Goal: Task Accomplishment & Management: Manage account settings

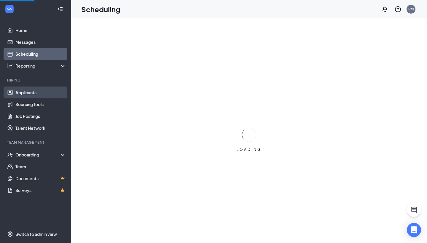
click at [34, 90] on link "Applicants" at bounding box center [40, 93] width 51 height 12
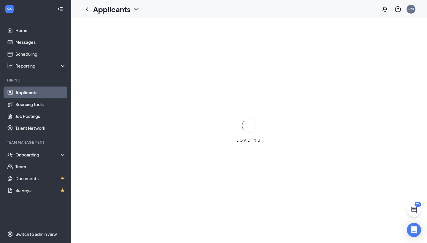
click at [33, 95] on link "Applicants" at bounding box center [40, 93] width 51 height 12
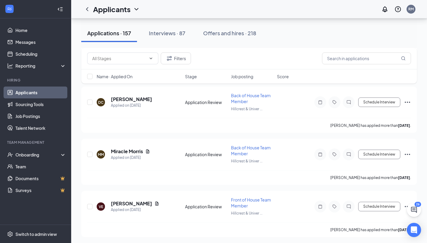
scroll to position [728, 0]
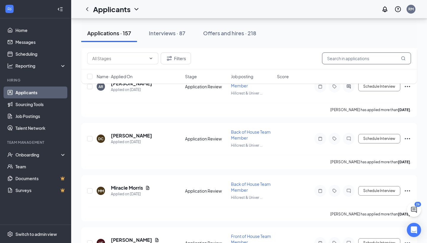
click at [344, 60] on input "text" at bounding box center [366, 58] width 89 height 12
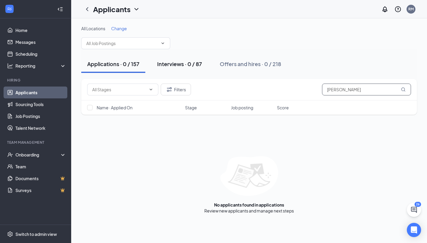
type input "[PERSON_NAME]"
click at [193, 60] on button "Interviews · 0 / 87" at bounding box center [179, 64] width 57 height 18
click at [182, 66] on div "Interviews · 0 / 87" at bounding box center [179, 63] width 45 height 7
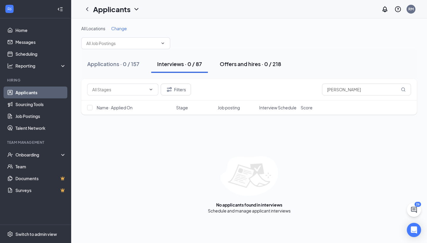
click at [255, 61] on div "Offers and hires · 0 / 218" at bounding box center [250, 63] width 61 height 7
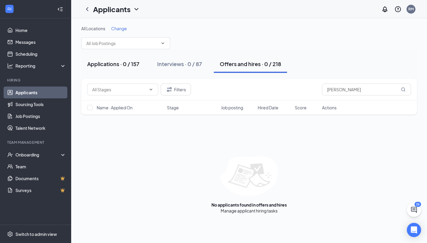
click at [118, 64] on div "Applications · 0 / 157" at bounding box center [113, 63] width 52 height 7
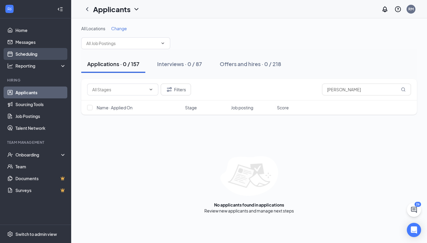
click at [37, 54] on link "Scheduling" at bounding box center [40, 54] width 51 height 12
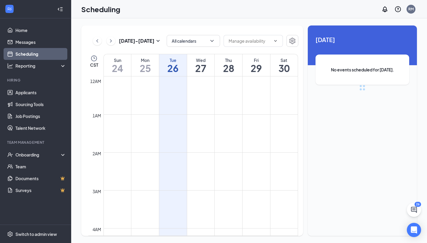
scroll to position [291, 0]
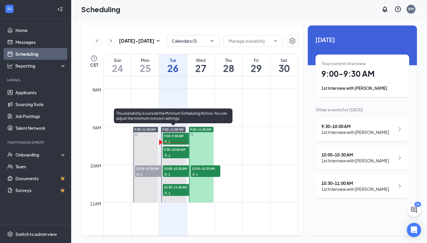
click at [184, 168] on span "10:00-10:30 AM" at bounding box center [178, 168] width 30 height 6
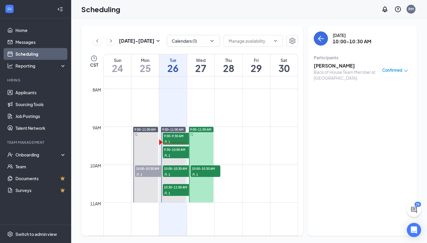
click at [211, 169] on span "10:00-10:30 AM" at bounding box center [206, 168] width 30 height 6
click at [149, 46] on div "[DATE] - [DATE]" at bounding box center [127, 41] width 69 height 12
click at [152, 37] on div "[DATE] - [DATE]" at bounding box center [127, 41] width 69 height 12
click at [150, 43] on h3 "[DATE] - [DATE]" at bounding box center [137, 41] width 36 height 7
type input "[DATE]"
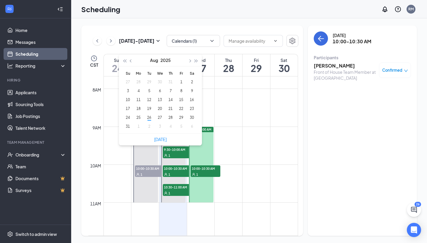
type input "[DATE]"
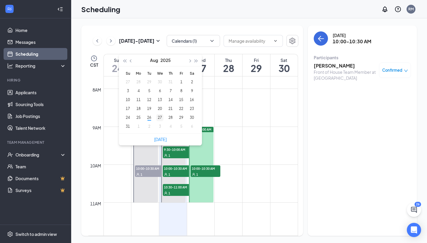
type input "[DATE]"
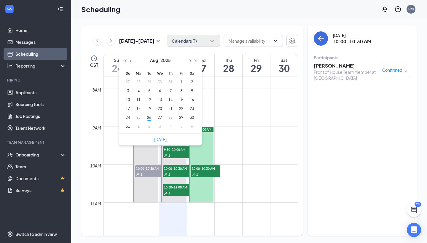
type input "[DATE]"
click at [211, 40] on icon "ChevronDown" at bounding box center [212, 41] width 6 height 6
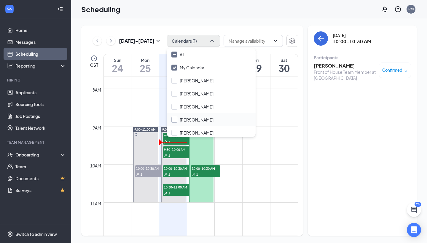
click at [174, 121] on div at bounding box center [174, 120] width 6 height 6
click at [174, 121] on input "[PERSON_NAME]" at bounding box center [192, 120] width 42 height 6
click at [173, 120] on input "[PERSON_NAME]" at bounding box center [192, 120] width 42 height 6
checkbox input "true"
click at [314, 120] on div "[DATE] 10:00-10:30 AM Participants [PERSON_NAME] Front of House Team Member at …" at bounding box center [362, 131] width 109 height 211
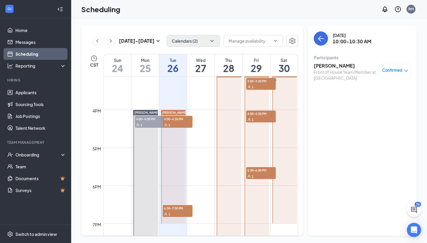
scroll to position [594, 0]
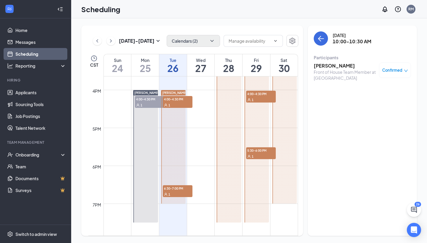
click at [177, 103] on div "1" at bounding box center [178, 105] width 30 height 6
click at [172, 193] on div "1" at bounding box center [178, 194] width 30 height 6
click at [272, 93] on div "[PERSON_NAME]" at bounding box center [284, 128] width 26 height 152
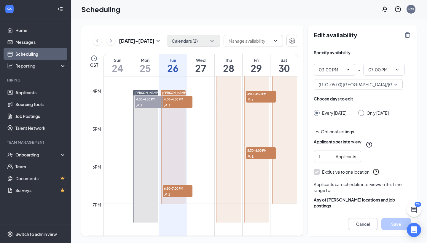
click at [254, 151] on span "5:30-6:00 PM" at bounding box center [261, 150] width 30 height 6
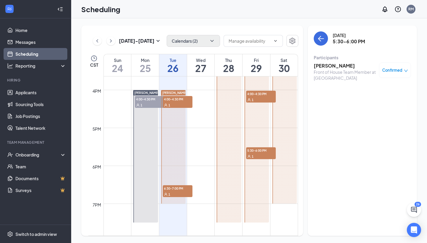
click at [261, 95] on span "4:00-4:30 PM" at bounding box center [261, 94] width 30 height 6
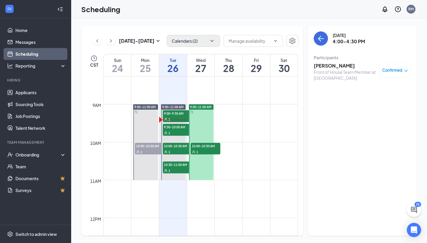
scroll to position [296, 0]
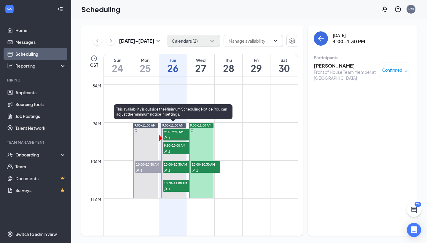
click at [172, 136] on div "1" at bounding box center [178, 138] width 30 height 6
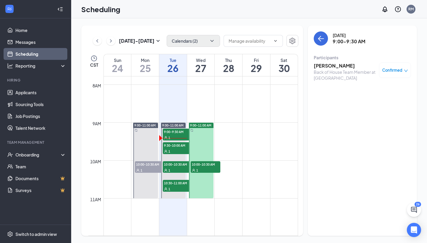
click at [337, 67] on h3 "[PERSON_NAME]" at bounding box center [345, 66] width 62 height 7
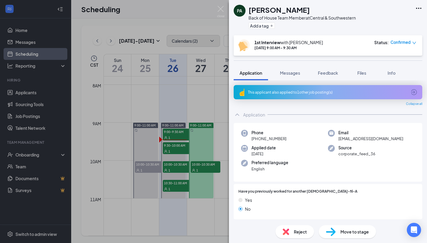
click at [337, 67] on button "Feedback" at bounding box center [328, 73] width 32 height 15
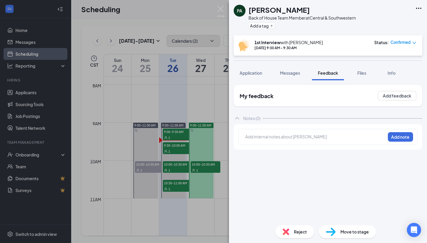
click at [164, 146] on div "PA [PERSON_NAME] Back of House Team Member at Central & Southwestern Add a tag …" at bounding box center [213, 121] width 427 height 243
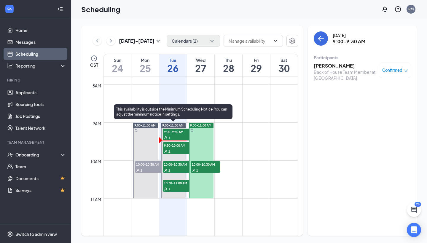
click at [169, 137] on span "1" at bounding box center [169, 138] width 2 height 4
click at [180, 133] on span "9:00-9:30 AM" at bounding box center [178, 132] width 30 height 6
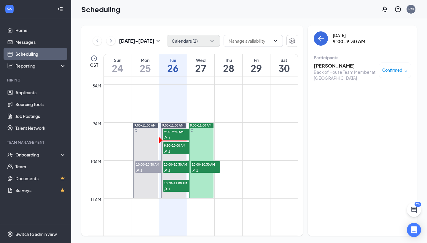
click at [392, 74] on div "Confirmed" at bounding box center [395, 70] width 32 height 15
click at [401, 72] on span "Confirmed" at bounding box center [392, 70] width 20 height 6
click at [354, 111] on icon "close-circle" at bounding box center [355, 110] width 6 height 6
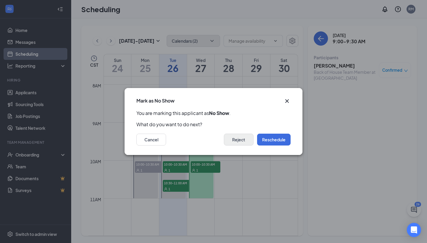
click at [242, 138] on button "Reject" at bounding box center [239, 140] width 30 height 12
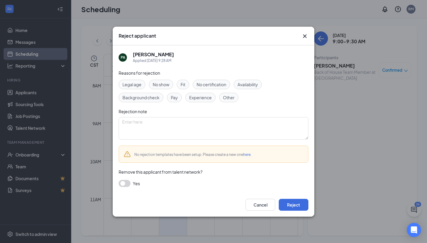
click at [168, 85] on span "No show" at bounding box center [161, 84] width 17 height 7
click at [288, 195] on div "Cancel Reject" at bounding box center [214, 205] width 202 height 24
click at [290, 203] on button "Reject" at bounding box center [294, 205] width 30 height 12
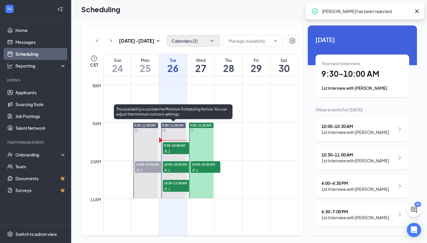
click at [176, 149] on div "1" at bounding box center [178, 151] width 30 height 6
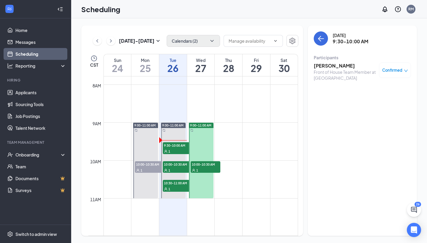
click at [346, 66] on h3 "[PERSON_NAME]" at bounding box center [345, 66] width 62 height 7
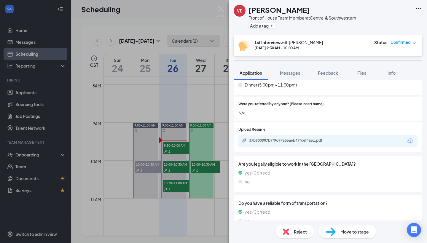
scroll to position [391, 0]
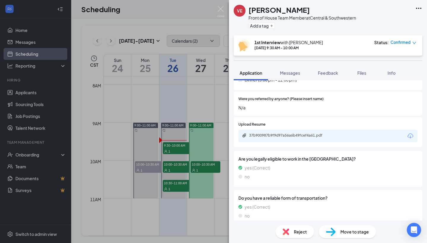
click at [277, 133] on div "37b900987b9f9d97a56a6b49fcef4a61.pdf" at bounding box center [290, 135] width 83 height 5
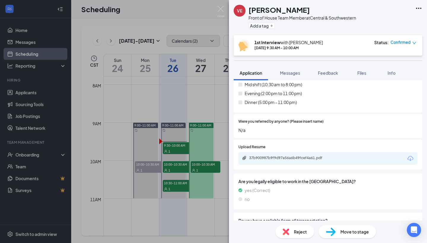
scroll to position [370, 0]
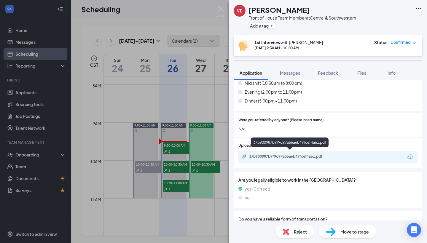
click at [280, 155] on div "37b900987b9f9d97a56a6b49fcef4a61.pdf" at bounding box center [290, 156] width 83 height 5
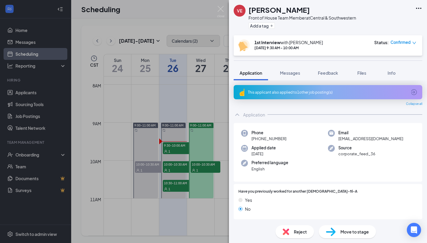
scroll to position [0, 0]
click at [278, 93] on div "This applicant also applied to 1 other job posting(s)" at bounding box center [327, 92] width 159 height 5
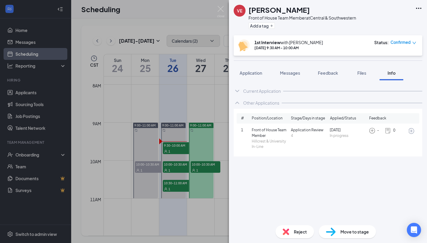
click at [250, 133] on span "1" at bounding box center [246, 131] width 11 height 6
click at [334, 133] on span "[DATE]" at bounding box center [348, 131] width 37 height 6
click at [412, 134] on icon "ArrowCircle" at bounding box center [411, 131] width 6 height 6
click at [224, 12] on img at bounding box center [220, 12] width 7 height 12
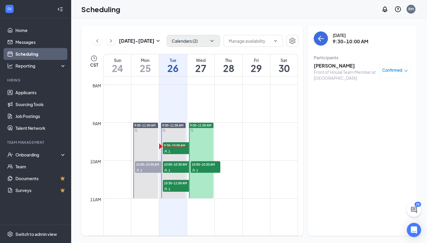
click at [342, 66] on h3 "[PERSON_NAME]" at bounding box center [345, 66] width 62 height 7
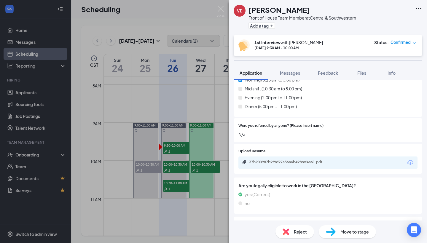
scroll to position [364, 0]
click at [201, 24] on div "VE [PERSON_NAME] Front of House Team Member at Central & Southwestern Add a tag…" at bounding box center [213, 121] width 427 height 243
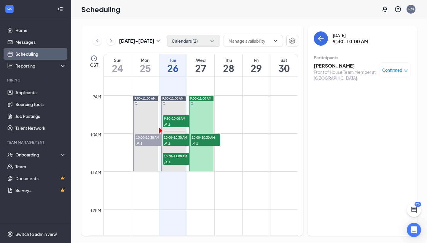
scroll to position [321, 0]
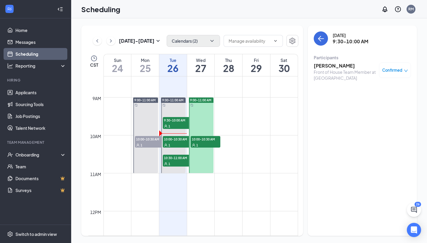
click at [335, 65] on h3 "[PERSON_NAME]" at bounding box center [345, 66] width 62 height 7
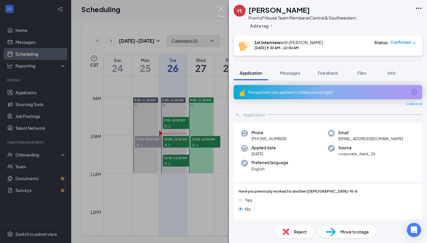
click at [220, 11] on img at bounding box center [220, 12] width 7 height 12
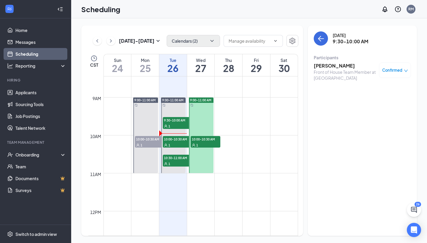
click at [348, 64] on h3 "[PERSON_NAME]" at bounding box center [345, 66] width 62 height 7
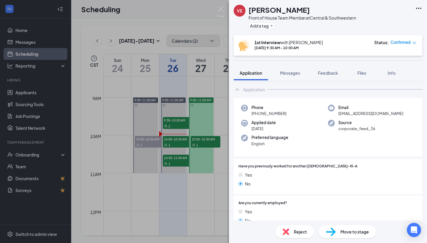
scroll to position [32, 0]
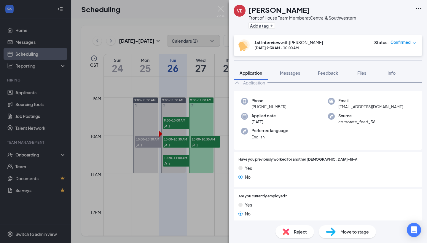
click at [194, 69] on div "VE [PERSON_NAME] Front of House Team Member at Central & Southwestern Add a tag…" at bounding box center [213, 121] width 427 height 243
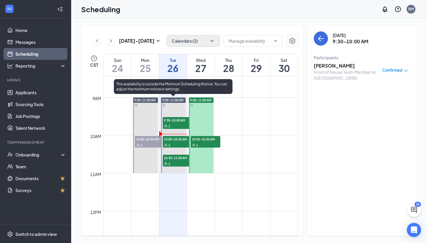
click at [180, 143] on div "1" at bounding box center [178, 145] width 30 height 6
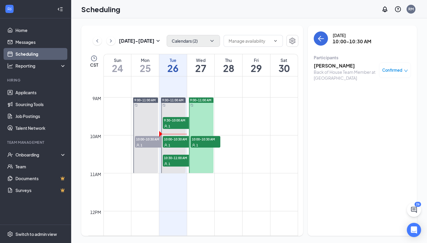
click at [340, 67] on h3 "[PERSON_NAME]" at bounding box center [345, 66] width 62 height 7
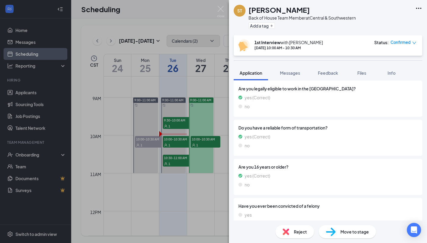
scroll to position [442, 0]
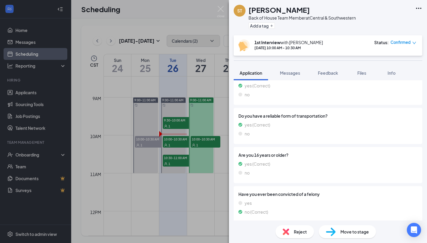
click at [176, 167] on div "ST [PERSON_NAME] Back of House Team Member at Central & Southwestern Add a tag …" at bounding box center [213, 121] width 427 height 243
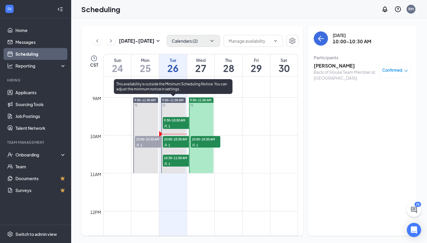
click at [176, 162] on div "1" at bounding box center [178, 164] width 30 height 6
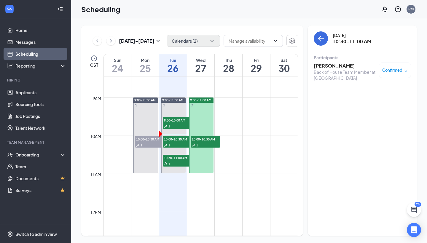
click at [326, 66] on h3 "[PERSON_NAME]" at bounding box center [345, 66] width 62 height 7
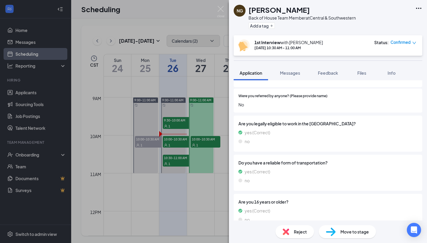
scroll to position [435, 0]
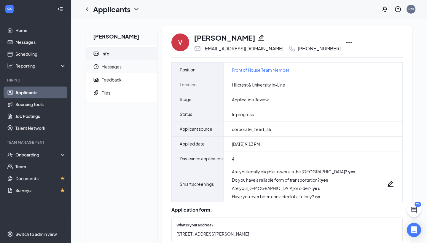
click at [137, 69] on span "Messages" at bounding box center [126, 66] width 51 height 13
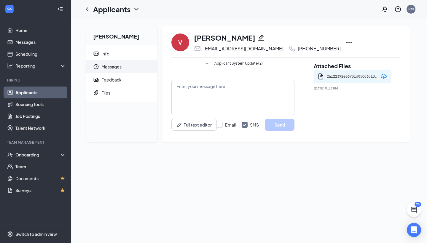
click at [210, 64] on icon "SmallChevronDown" at bounding box center [206, 63] width 7 height 7
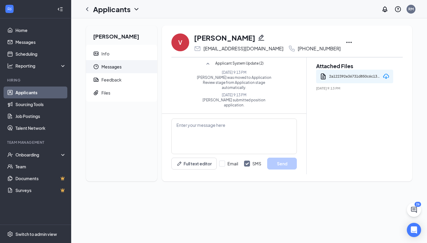
click at [45, 94] on link "Applicants" at bounding box center [40, 93] width 51 height 12
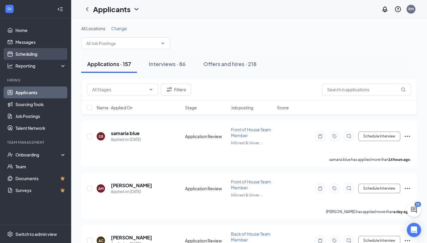
click at [50, 57] on link "Scheduling" at bounding box center [40, 54] width 51 height 12
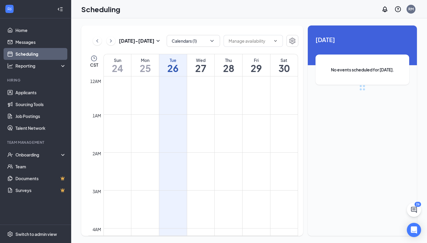
scroll to position [291, 0]
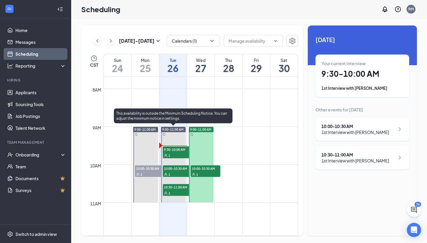
click at [181, 150] on span "9:30-10:00 AM" at bounding box center [178, 149] width 30 height 6
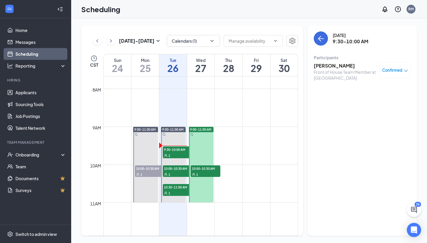
click at [352, 66] on h3 "[PERSON_NAME]" at bounding box center [345, 66] width 62 height 7
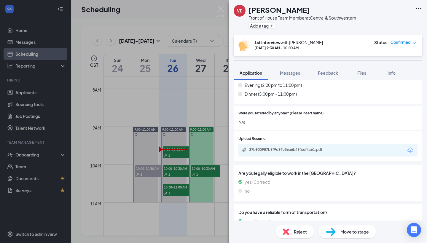
scroll to position [361, 0]
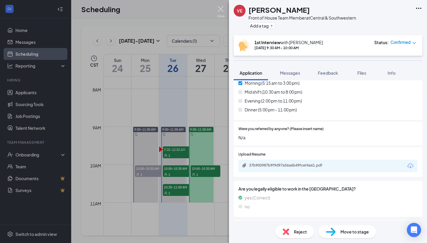
click at [219, 10] on img at bounding box center [220, 12] width 7 height 12
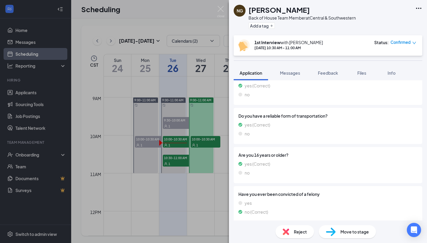
scroll to position [433, 0]
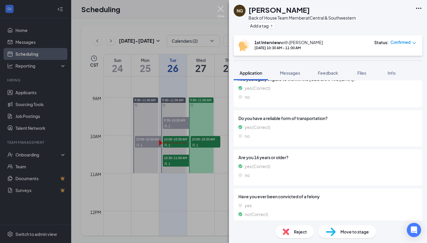
click at [224, 9] on img at bounding box center [220, 12] width 7 height 12
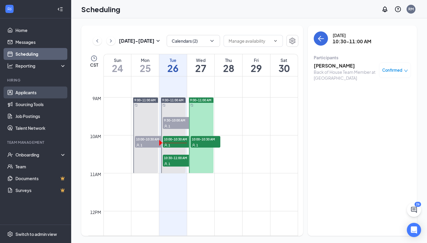
click at [44, 96] on link "Applicants" at bounding box center [40, 93] width 51 height 12
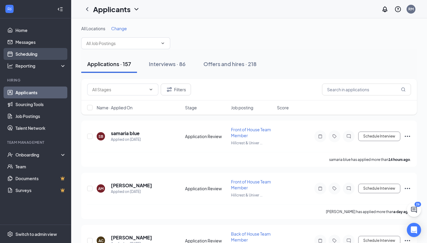
click at [49, 50] on link "Scheduling" at bounding box center [40, 54] width 51 height 12
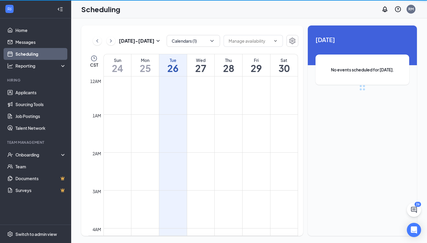
scroll to position [291, 0]
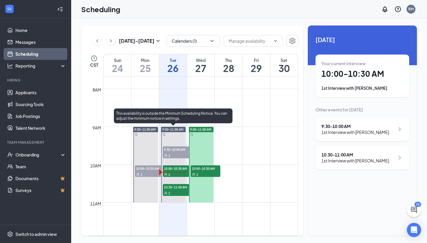
click at [174, 176] on div "1" at bounding box center [178, 174] width 30 height 6
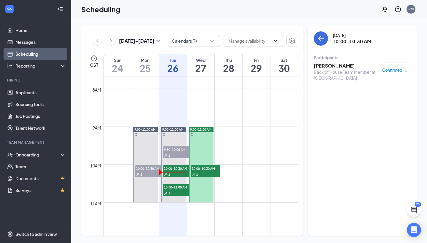
click at [399, 72] on span "Confirmed" at bounding box center [392, 70] width 20 height 6
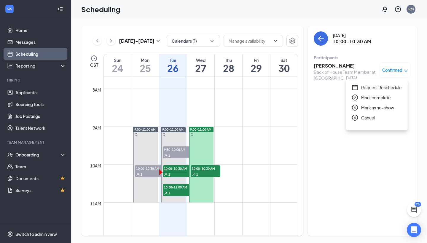
click at [367, 108] on span "Mark as no-show" at bounding box center [377, 107] width 33 height 7
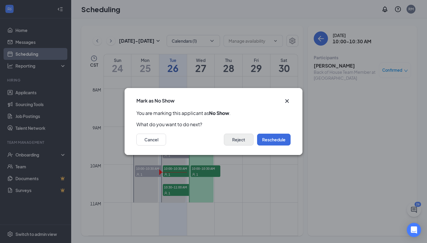
click at [238, 141] on button "Reject" at bounding box center [239, 140] width 30 height 12
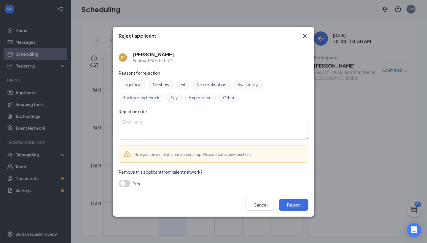
click at [160, 88] on div "No show" at bounding box center [161, 84] width 24 height 9
click at [292, 209] on button "Reject" at bounding box center [294, 205] width 30 height 12
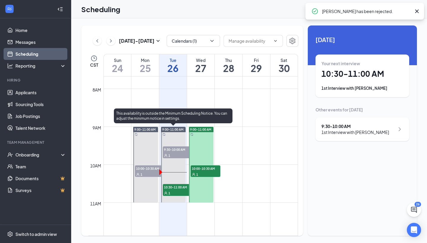
click at [172, 188] on span "10:30-11:00 AM" at bounding box center [178, 187] width 30 height 6
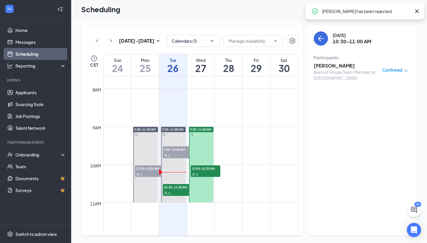
click at [341, 65] on h3 "[PERSON_NAME]" at bounding box center [345, 66] width 62 height 7
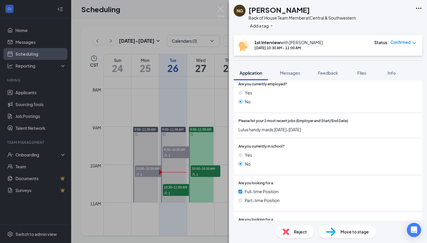
scroll to position [129, 0]
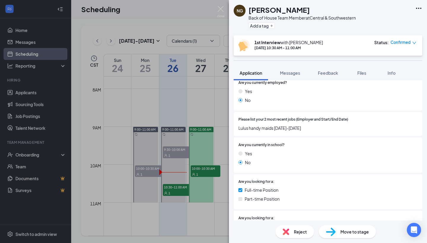
click at [148, 67] on div "NG NANCY GUERRERO Back of House Team Member at Central & Southwestern Add a tag…" at bounding box center [213, 121] width 427 height 243
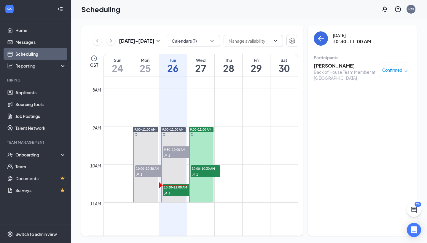
click at [344, 68] on h3 "[PERSON_NAME]" at bounding box center [345, 66] width 62 height 7
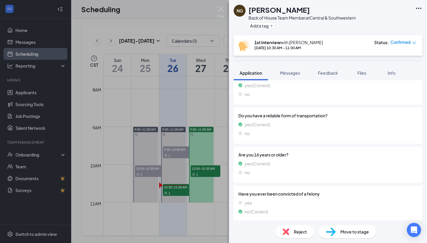
scroll to position [435, 0]
